Goal: Task Accomplishment & Management: Complete application form

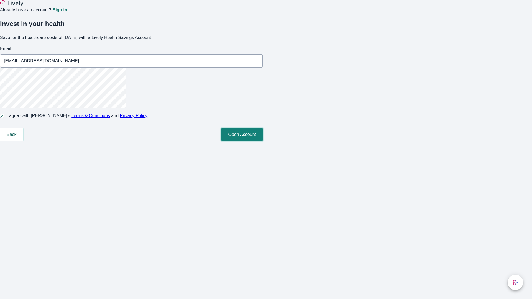
click at [262, 141] on button "Open Account" at bounding box center [241, 134] width 41 height 13
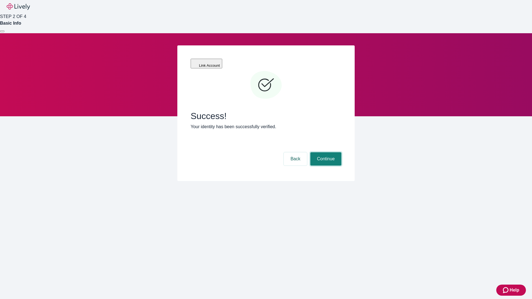
click at [325, 152] on button "Continue" at bounding box center [325, 158] width 31 height 13
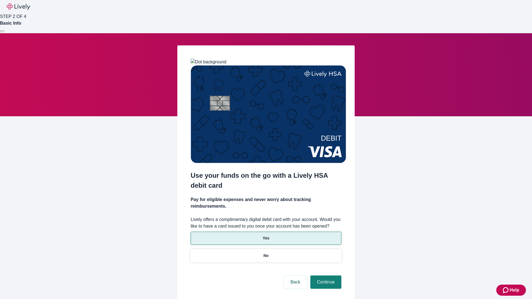
click at [265, 235] on p "Yes" at bounding box center [265, 238] width 7 height 6
click at [325, 275] on button "Continue" at bounding box center [325, 281] width 31 height 13
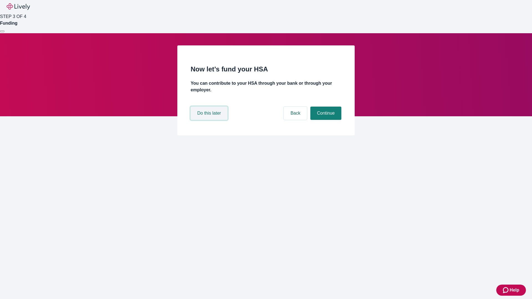
click at [210, 120] on button "Do this later" at bounding box center [208, 113] width 37 height 13
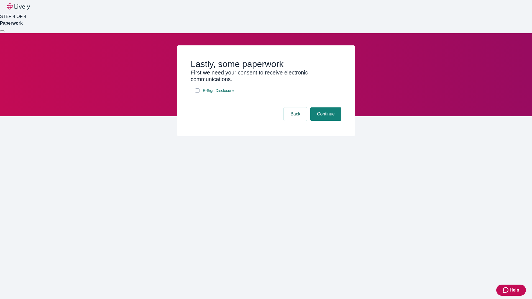
click at [197, 93] on input "E-Sign Disclosure" at bounding box center [197, 90] width 4 height 4
checkbox input "true"
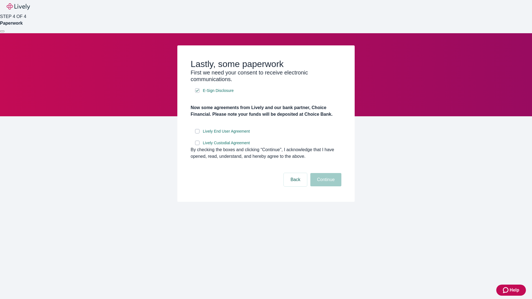
click at [197, 133] on input "Lively End User Agreement" at bounding box center [197, 131] width 4 height 4
checkbox input "true"
click at [197, 145] on input "Lively Custodial Agreement" at bounding box center [197, 143] width 4 height 4
checkbox input "true"
click at [325, 186] on button "Continue" at bounding box center [325, 179] width 31 height 13
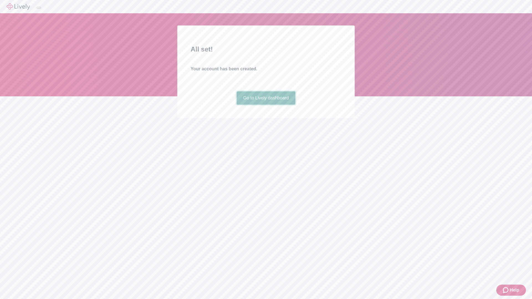
click at [265, 105] on link "Go to Lively dashboard" at bounding box center [265, 97] width 59 height 13
